Goal: Transaction & Acquisition: Purchase product/service

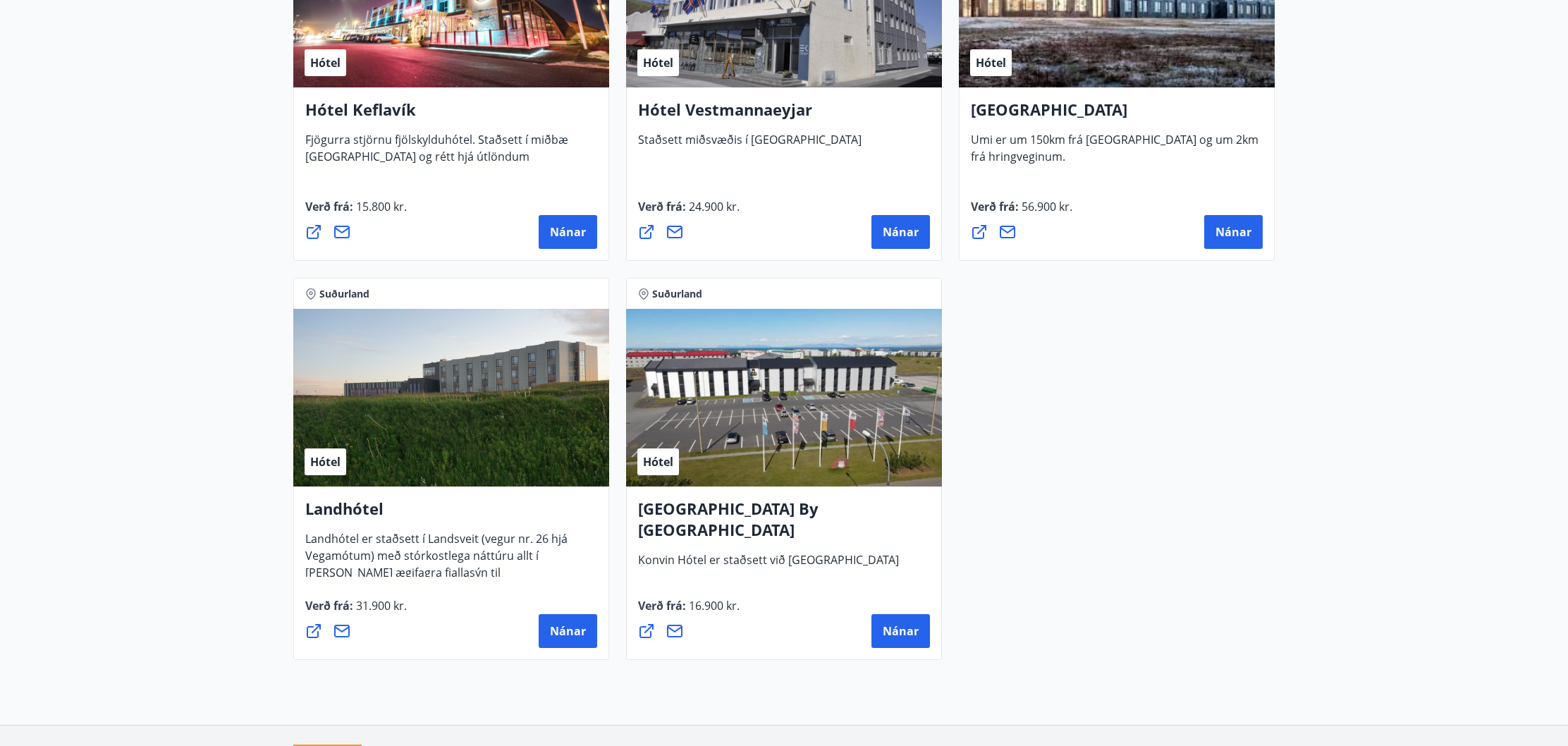
scroll to position [3588, 0]
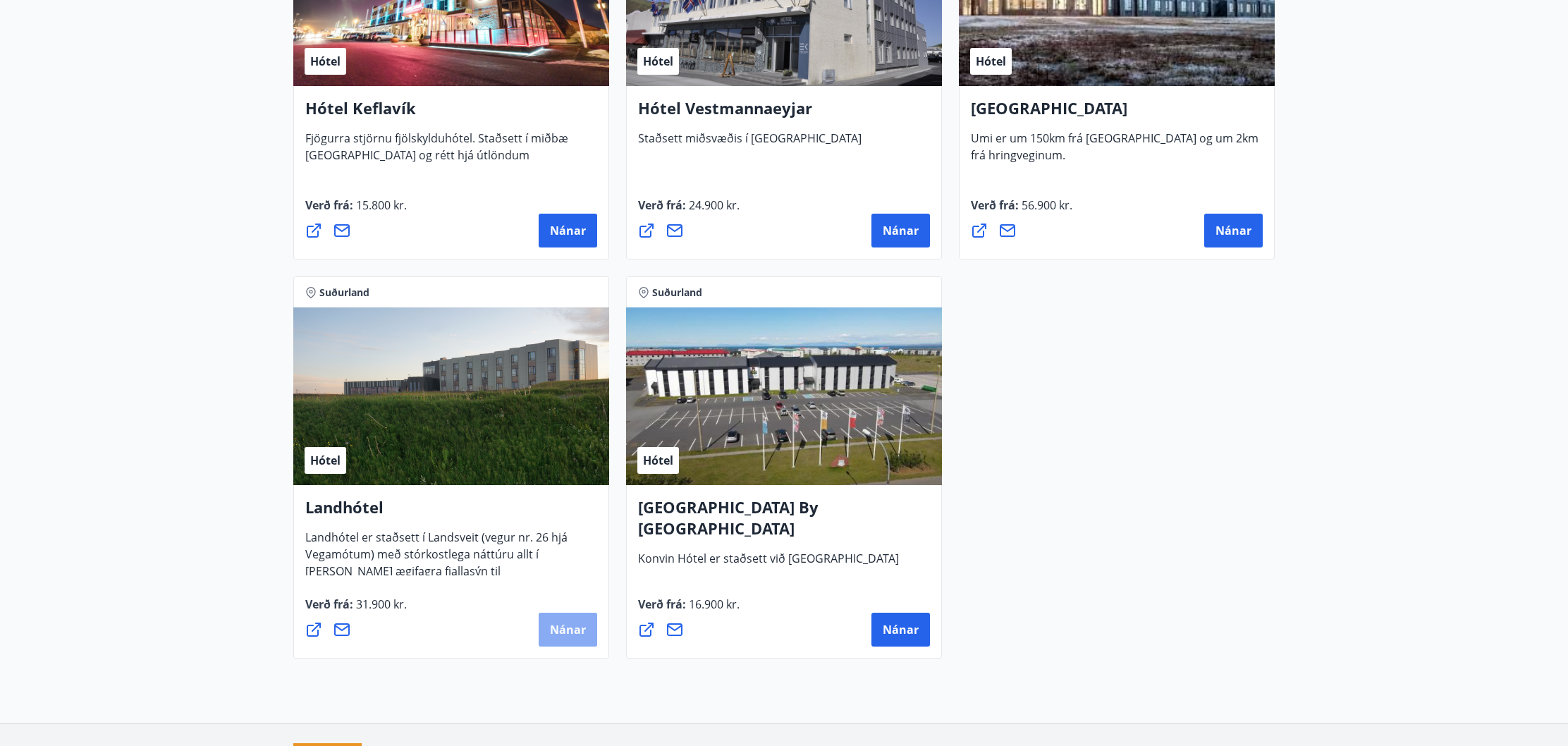
click at [576, 634] on span "Nánar" at bounding box center [568, 630] width 36 height 15
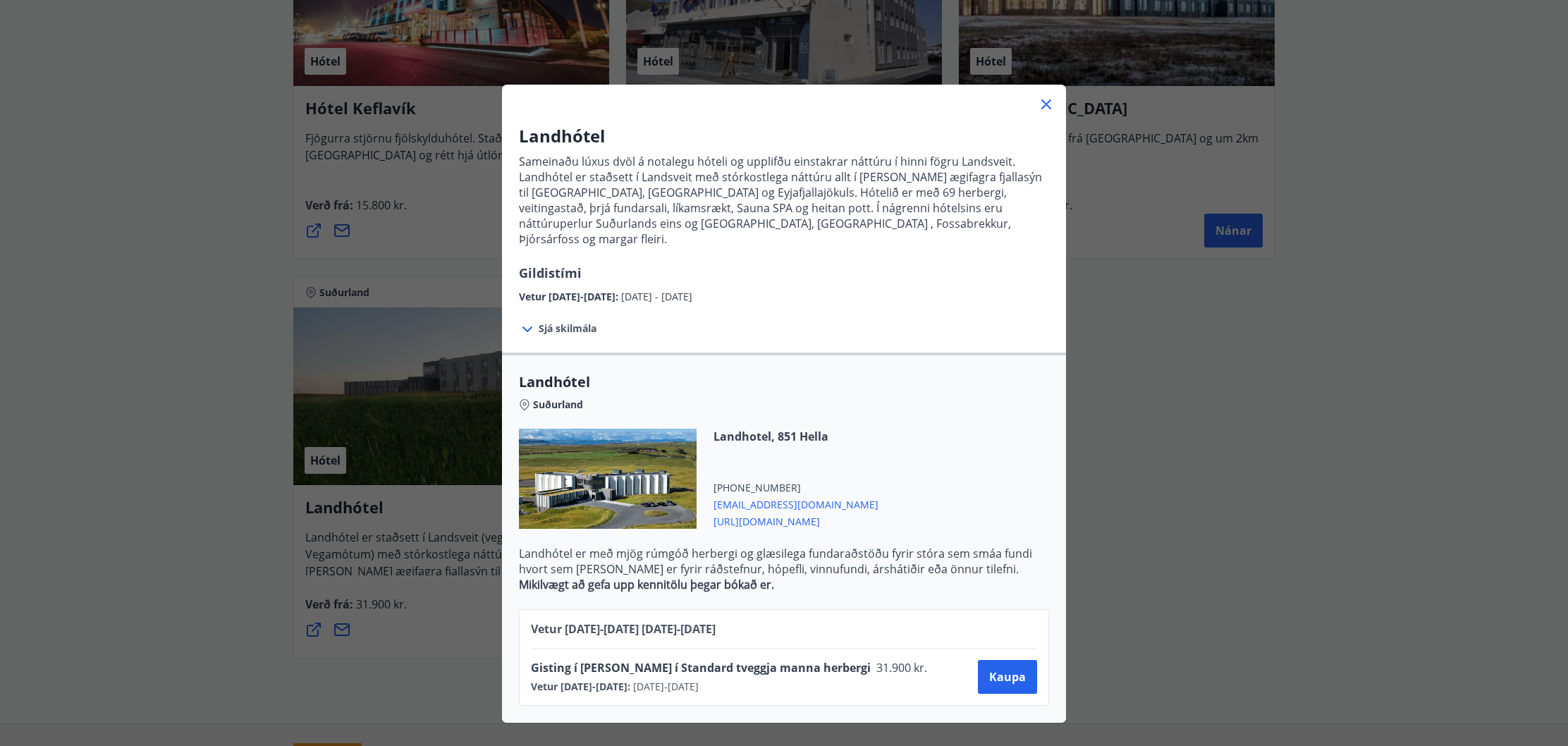
click at [1048, 103] on icon at bounding box center [1046, 104] width 10 height 10
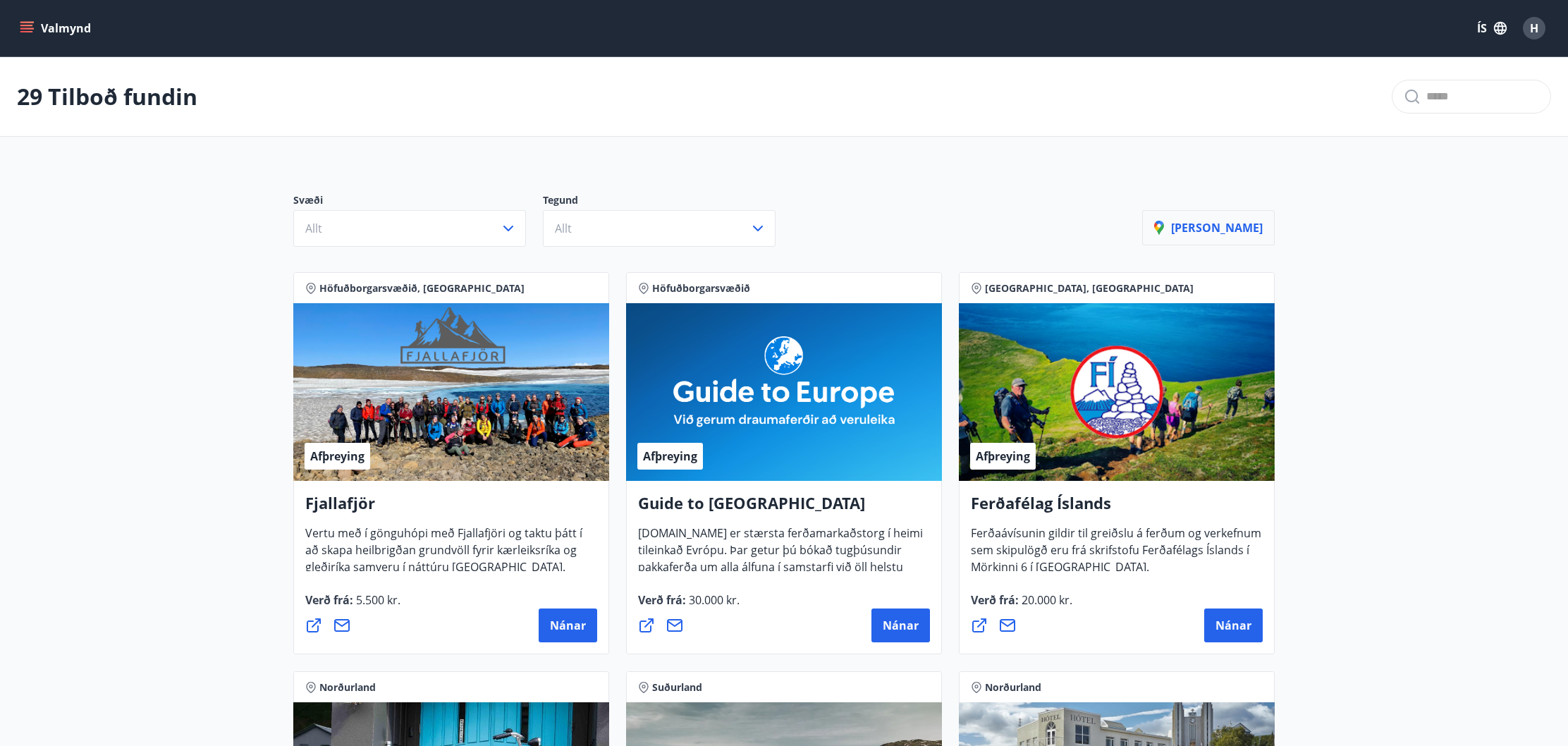
scroll to position [0, 0]
click at [1532, 25] on span "H" at bounding box center [1533, 29] width 8 height 15
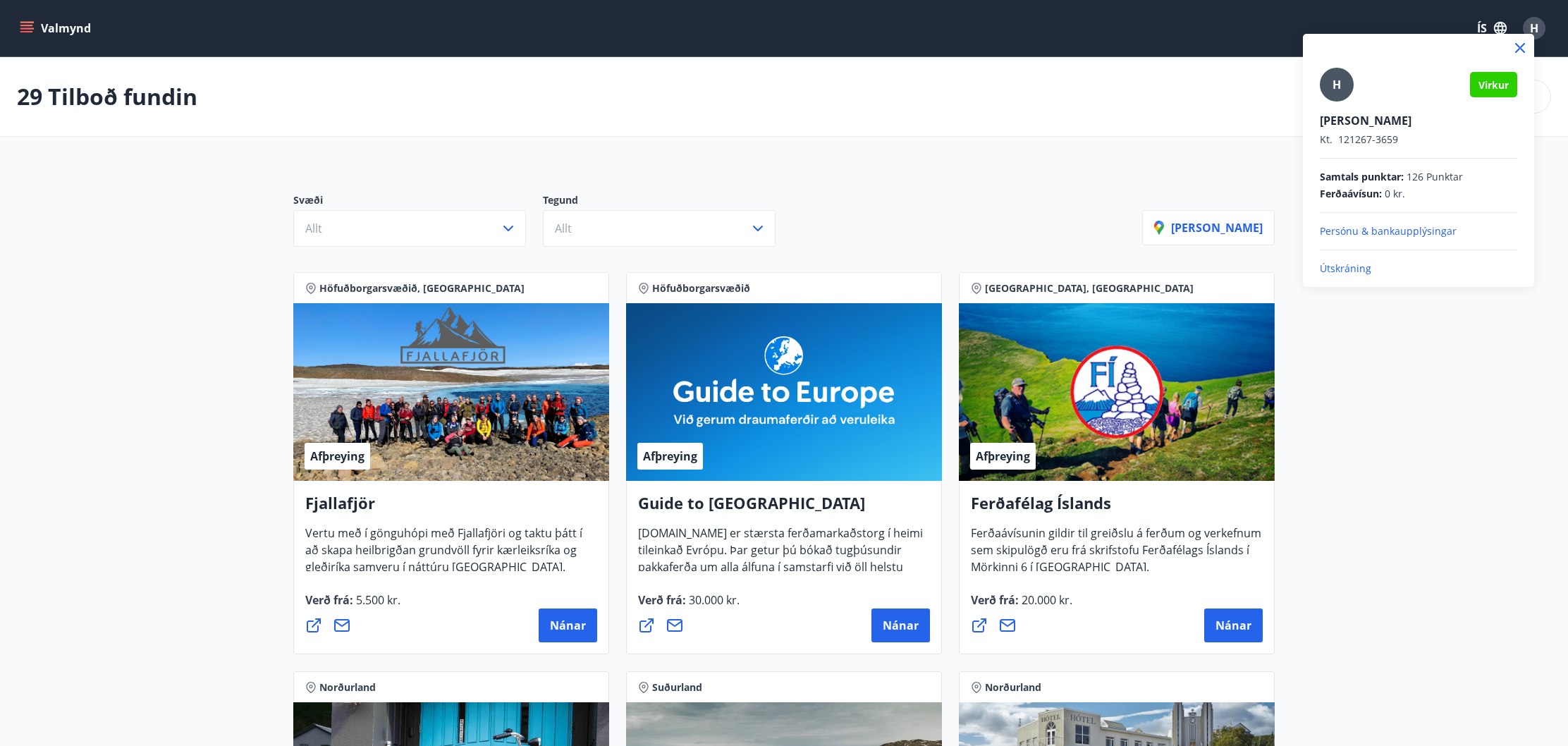
click at [1399, 366] on div at bounding box center [784, 373] width 1568 height 746
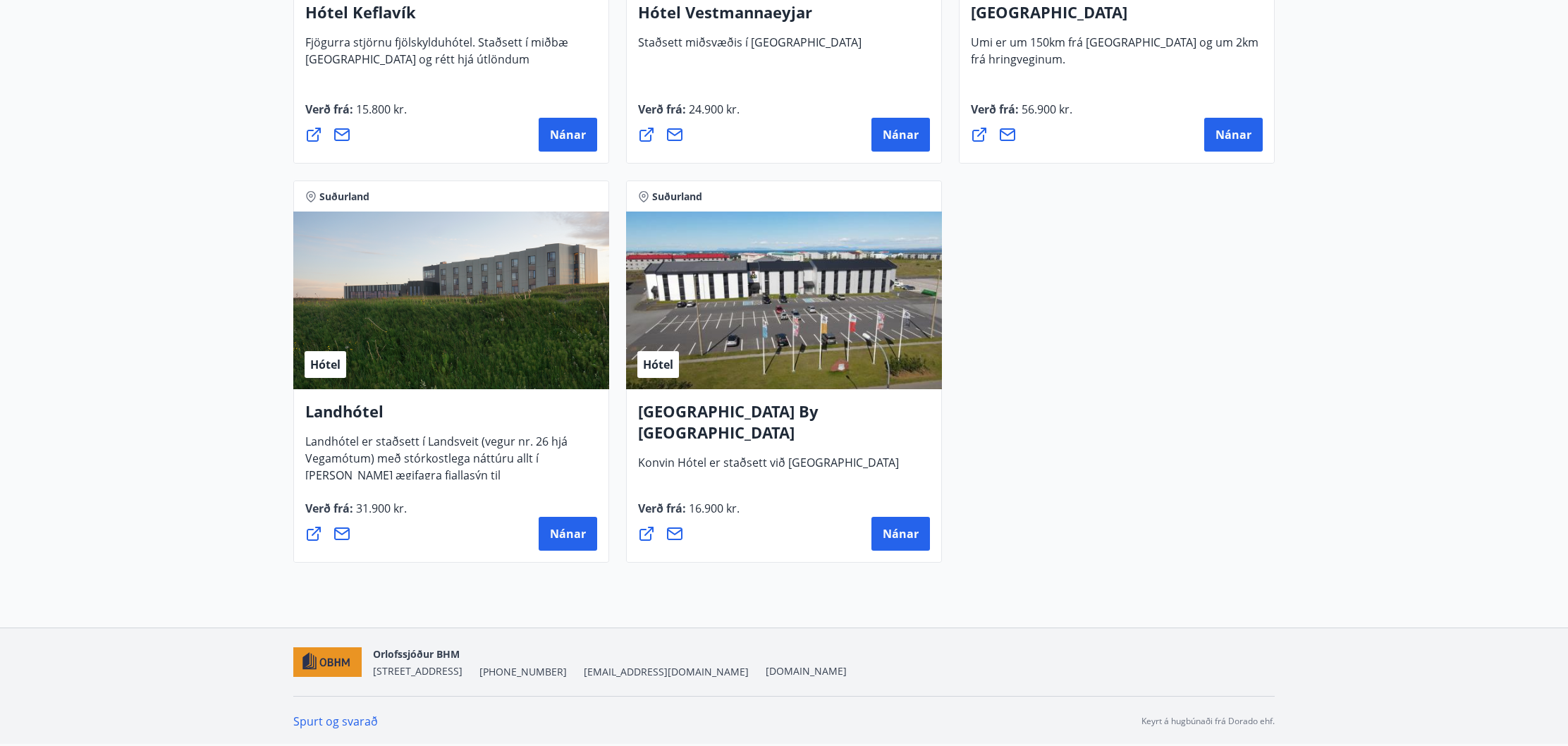
scroll to position [3684, 0]
click at [575, 538] on span "Nánar" at bounding box center [568, 534] width 36 height 15
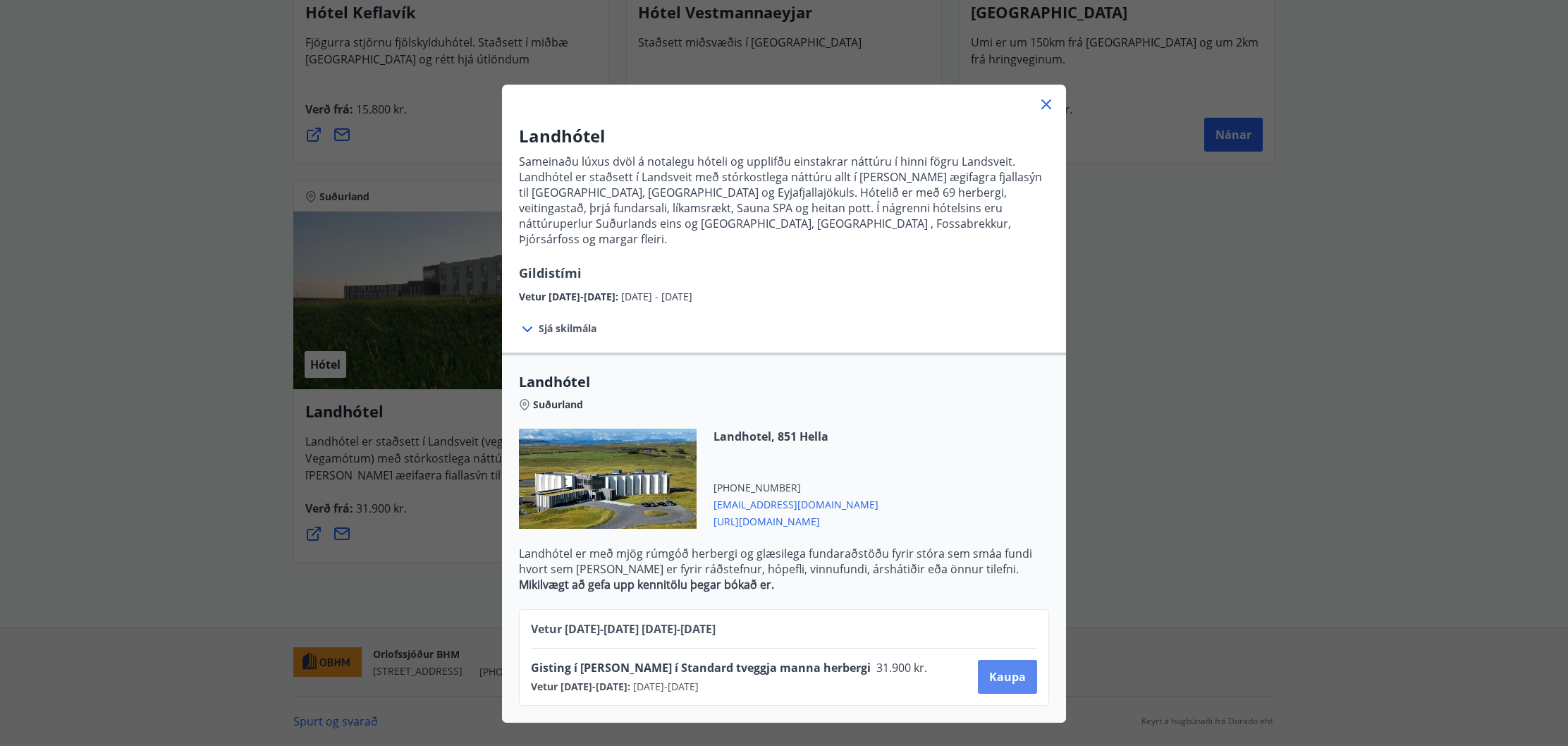
click at [1004, 669] on span "Kaupa" at bounding box center [1007, 677] width 37 height 15
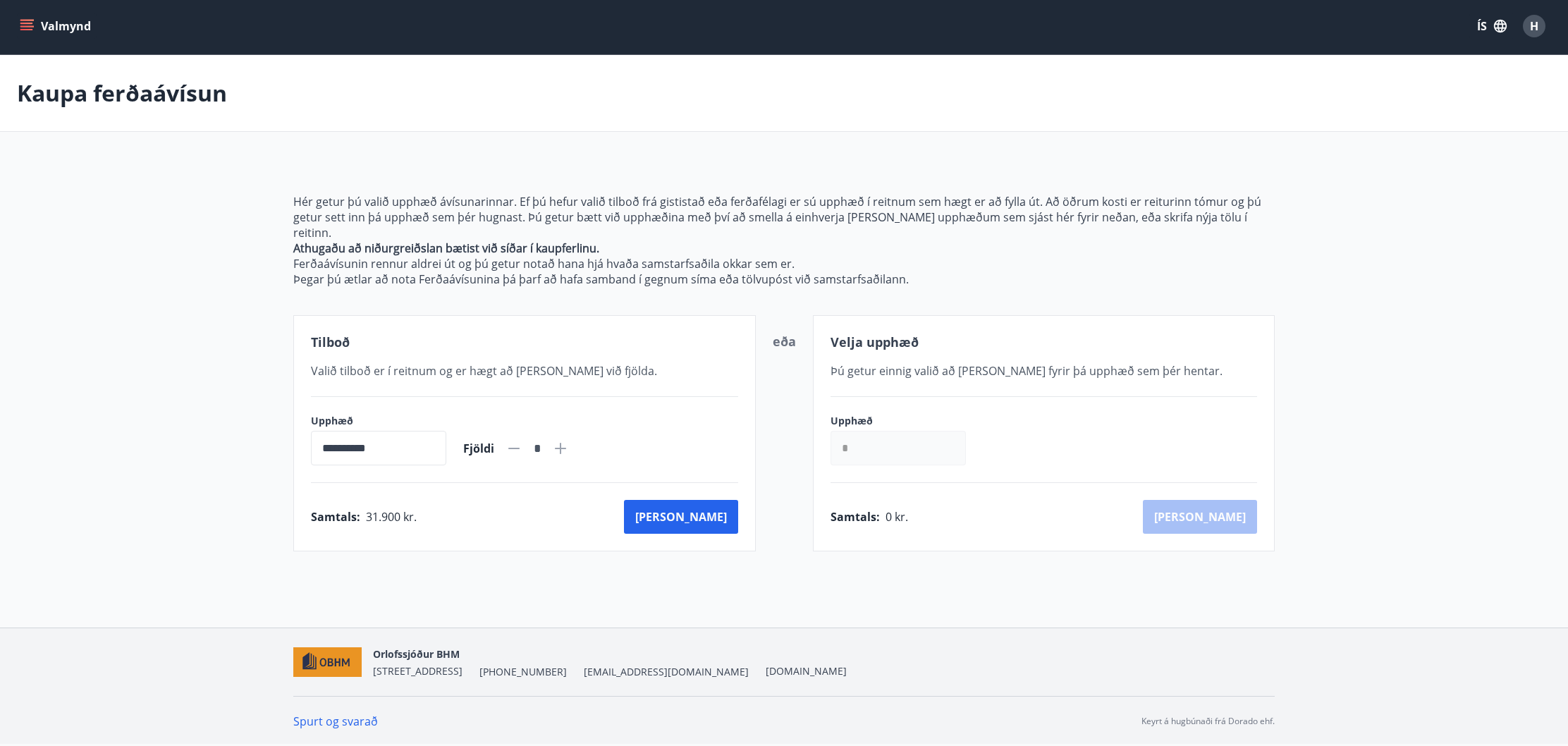
scroll to position [2, 0]
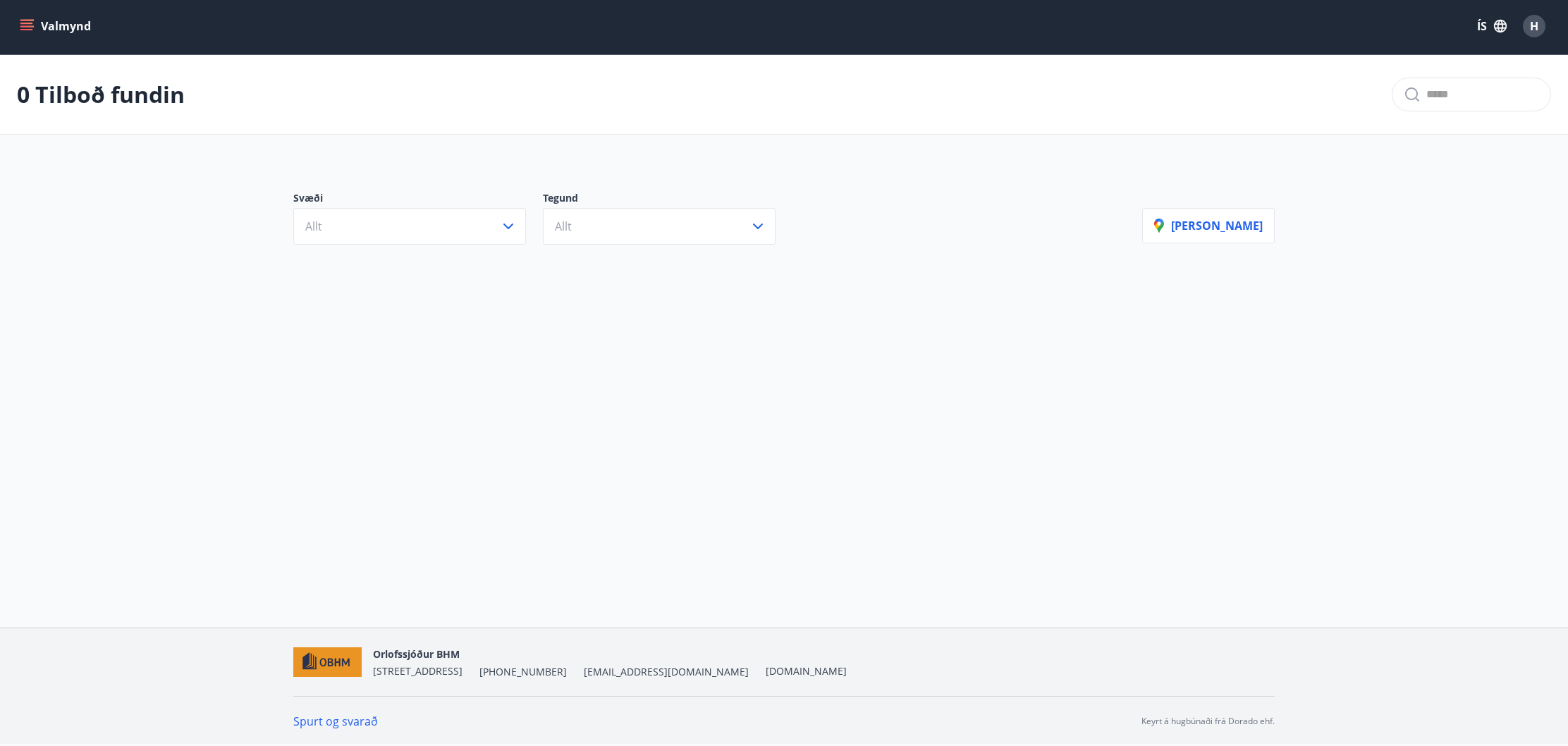
click at [29, 23] on icon "menu" at bounding box center [27, 23] width 12 height 2
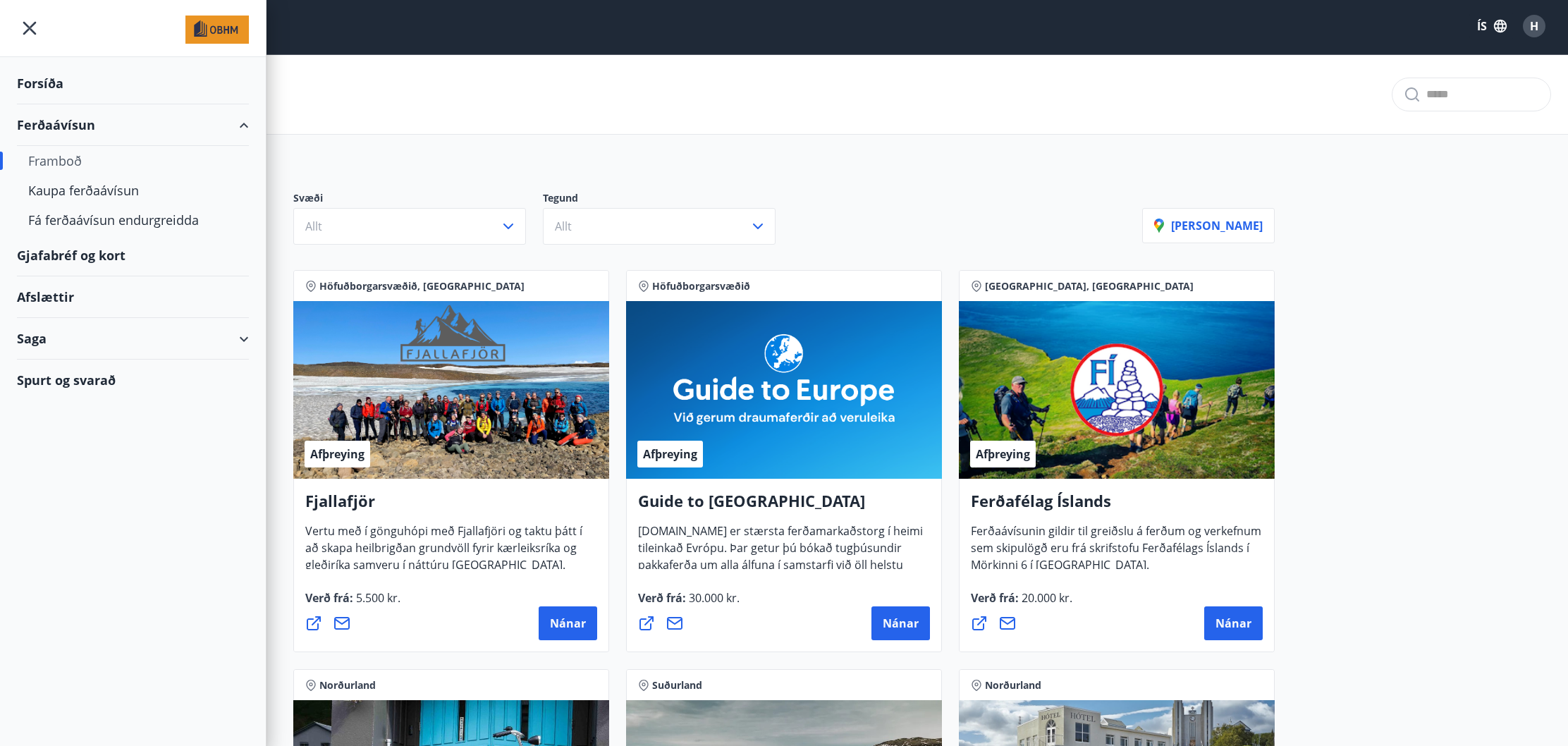
click at [240, 123] on div "Ferðaávísun" at bounding box center [133, 125] width 232 height 42
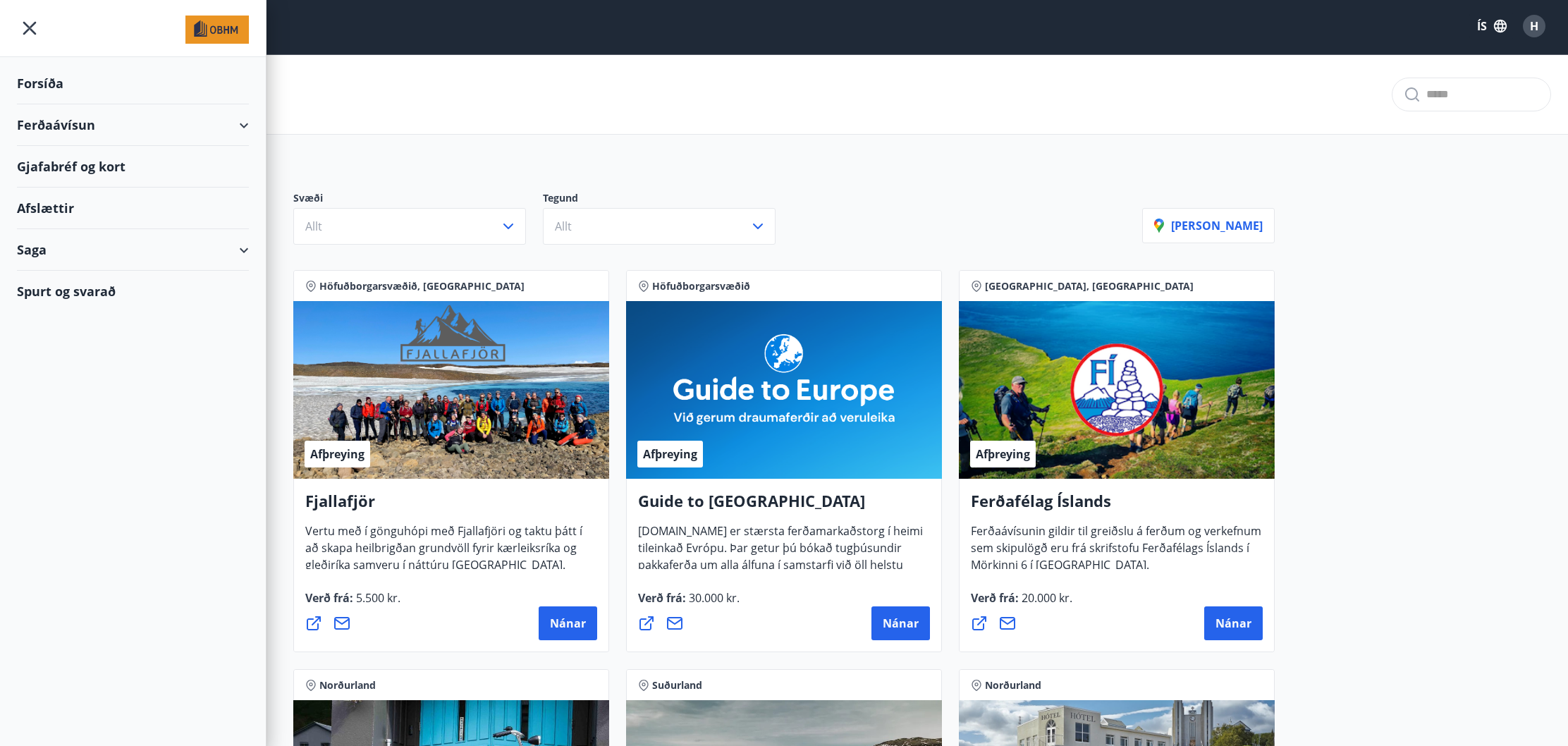
click at [85, 124] on div "Ferðaávísun" at bounding box center [133, 125] width 232 height 42
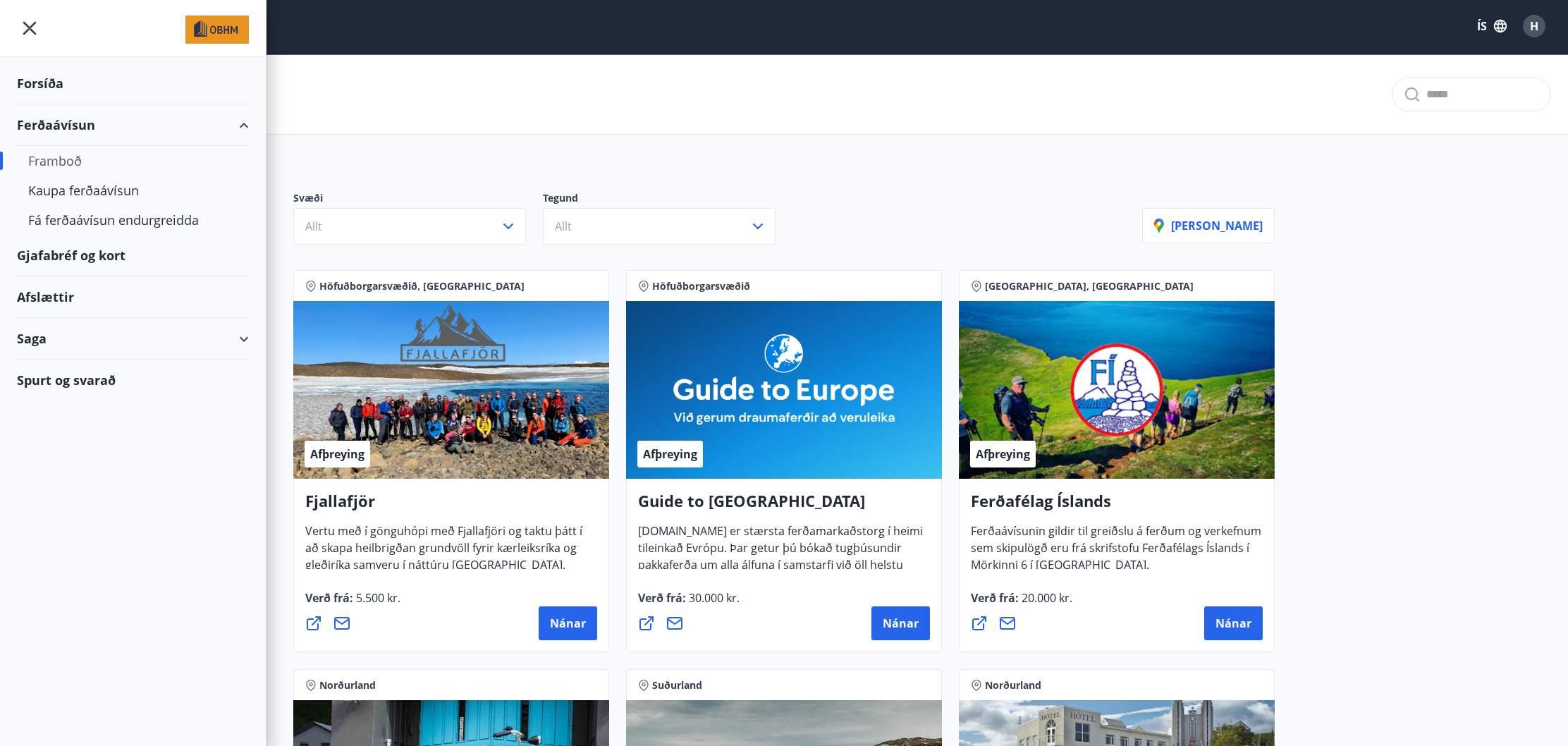
click at [71, 155] on div "Framboð" at bounding box center [133, 160] width 209 height 29
click at [68, 191] on div "Kaupa ferðaávísun" at bounding box center [133, 191] width 209 height 29
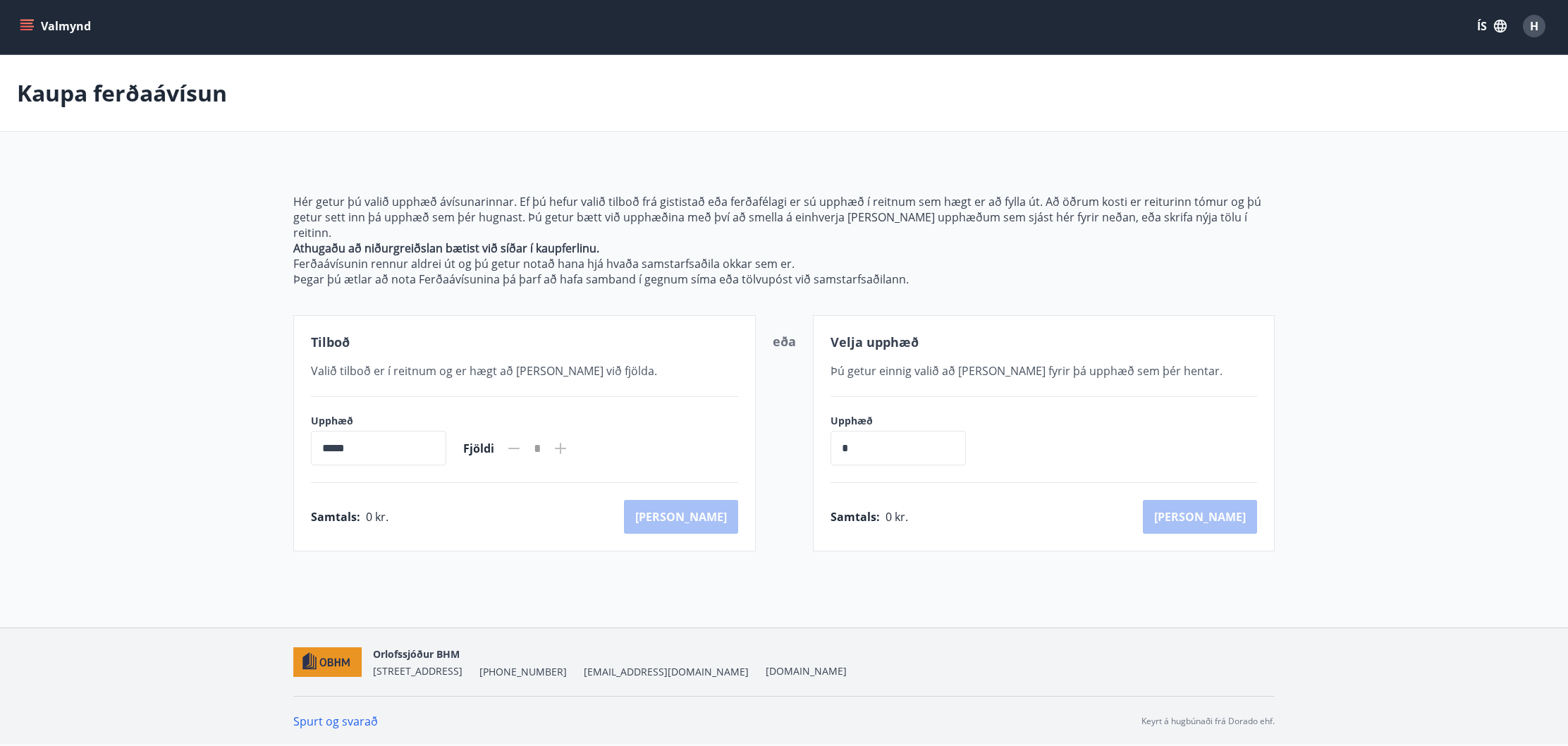
scroll to position [2, 0]
click at [366, 437] on input "*****" at bounding box center [378, 447] width 135 height 35
drag, startPoint x: 865, startPoint y: 436, endPoint x: 826, endPoint y: 434, distance: 39.1
click at [826, 434] on div "Velja upphæð Þú getur einnig valið að [PERSON_NAME] fyrir þá upphæð sem þér hen…" at bounding box center [1044, 434] width 463 height 236
type input "******"
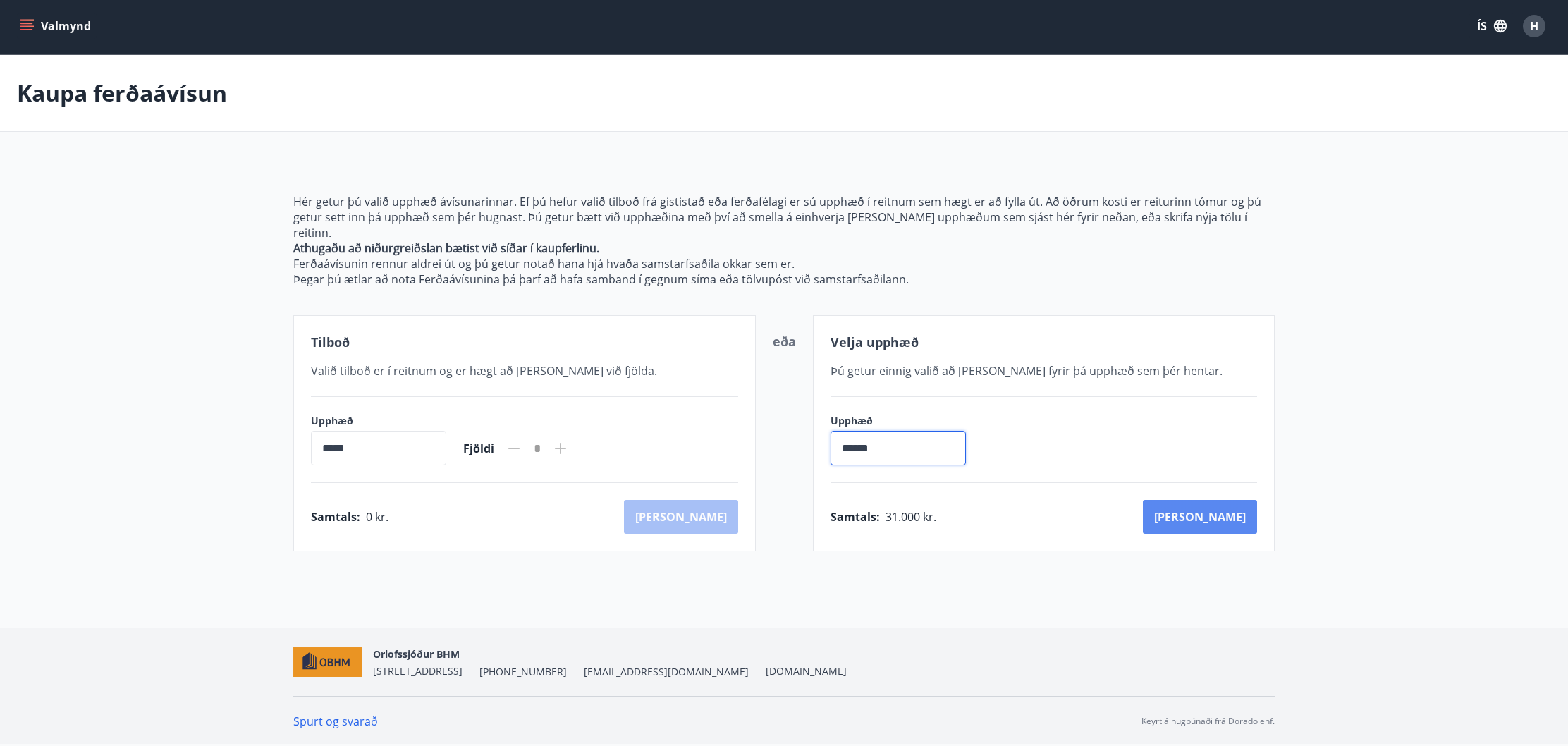
click at [1240, 500] on button "[PERSON_NAME]" at bounding box center [1200, 517] width 114 height 34
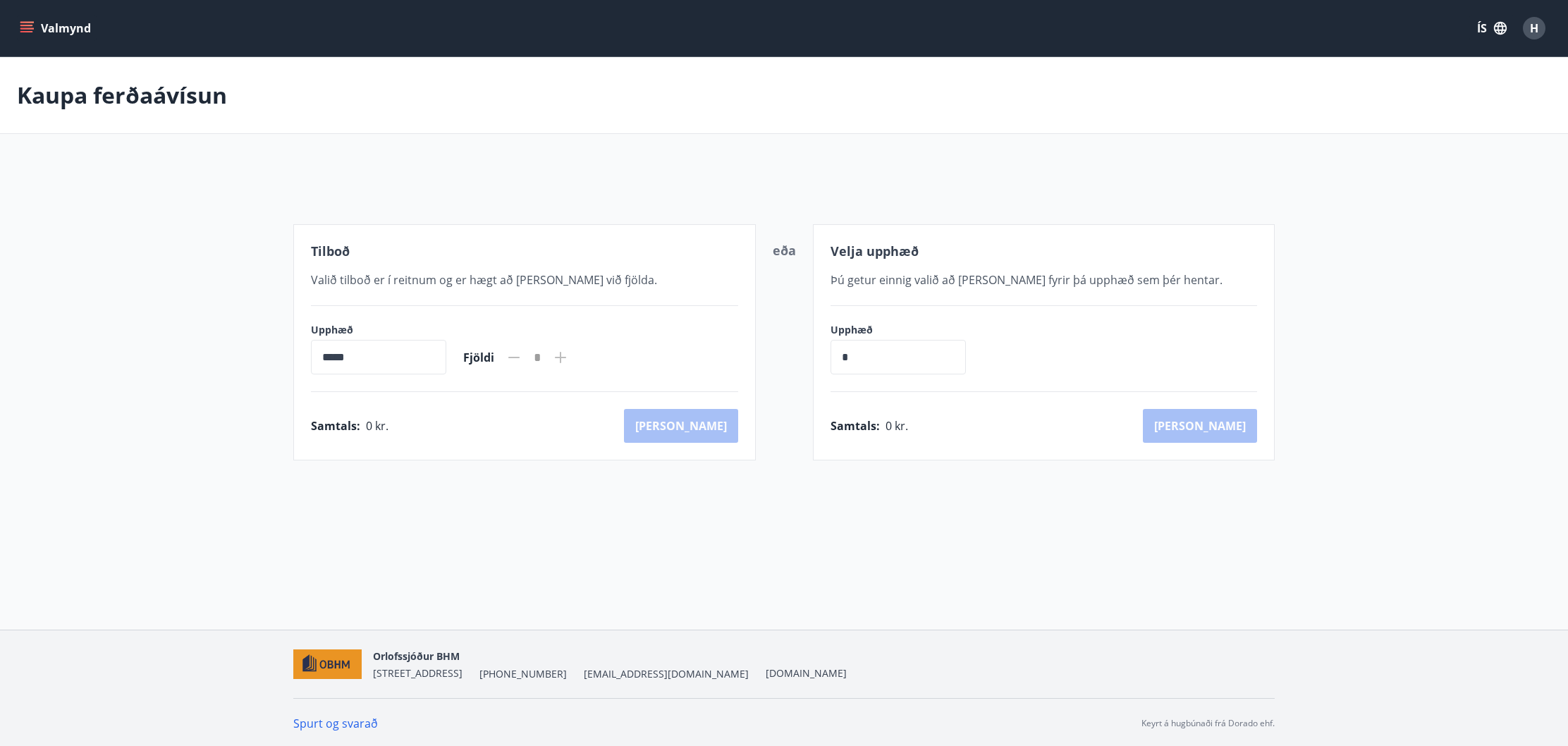
scroll to position [2, 0]
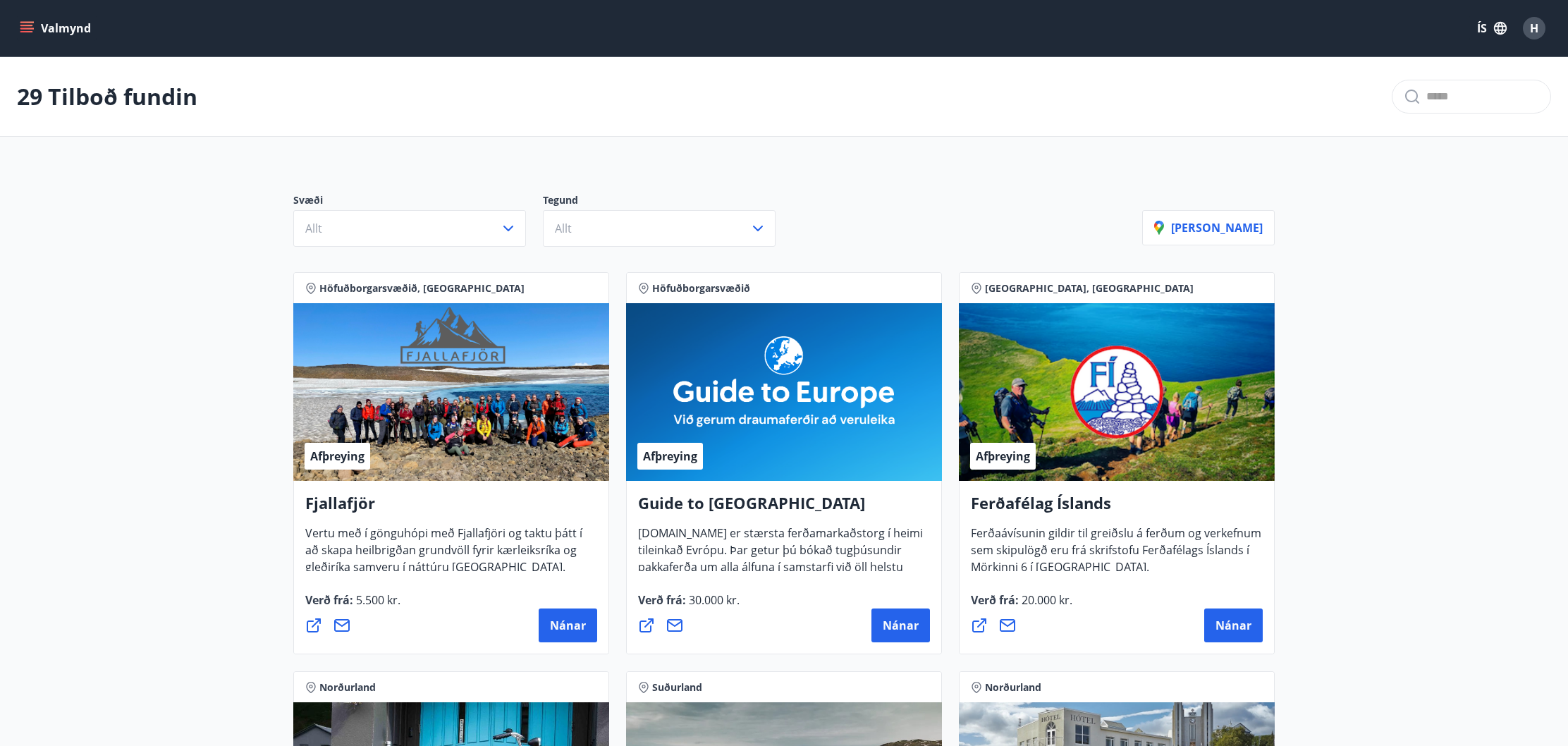
scroll to position [2, 0]
